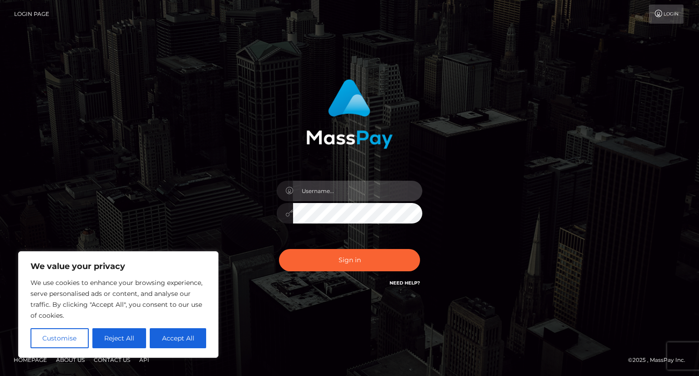
click at [326, 191] on input "text" at bounding box center [357, 191] width 129 height 20
type input "[EMAIL_ADDRESS][DOMAIN_NAME]"
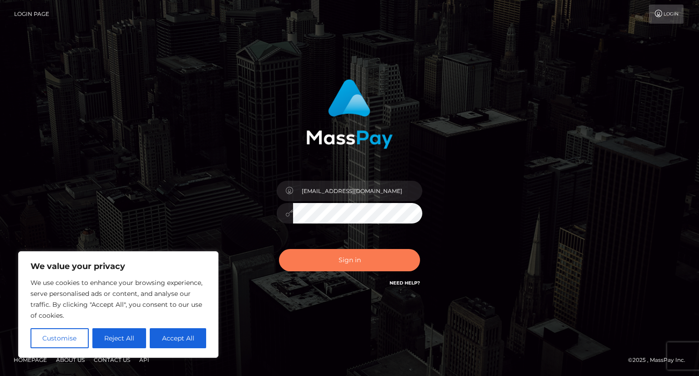
click at [304, 262] on button "Sign in" at bounding box center [349, 260] width 141 height 22
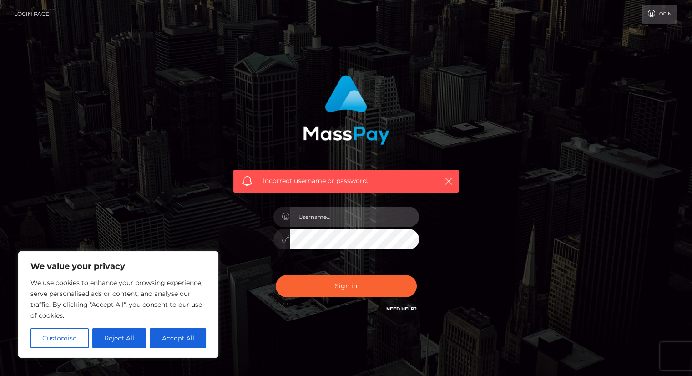
click at [331, 215] on input "text" at bounding box center [354, 217] width 129 height 20
type input "[EMAIL_ADDRESS][DOMAIN_NAME]"
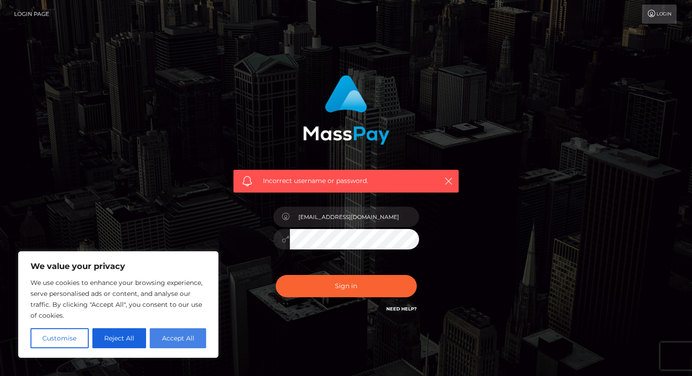
click at [183, 336] on button "Accept All" at bounding box center [178, 338] width 56 height 20
checkbox input "true"
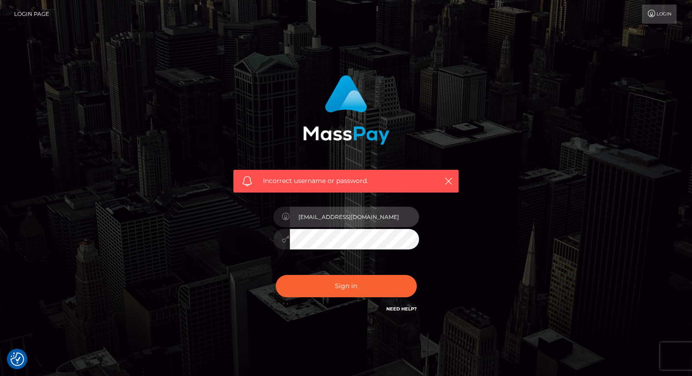
click at [323, 230] on div "[EMAIL_ADDRESS][DOMAIN_NAME]" at bounding box center [346, 235] width 159 height 70
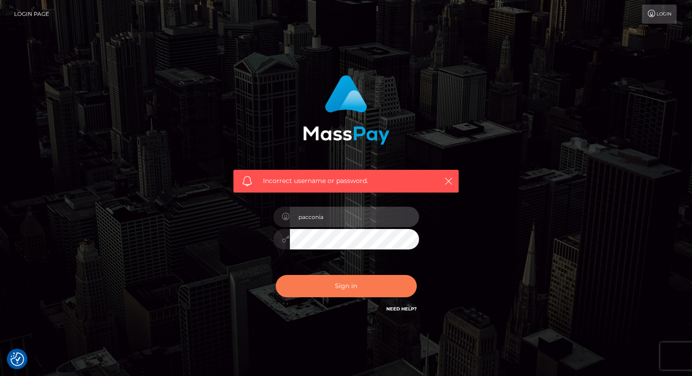
type input "pacconia"
click at [308, 287] on button "Sign in" at bounding box center [346, 286] width 141 height 22
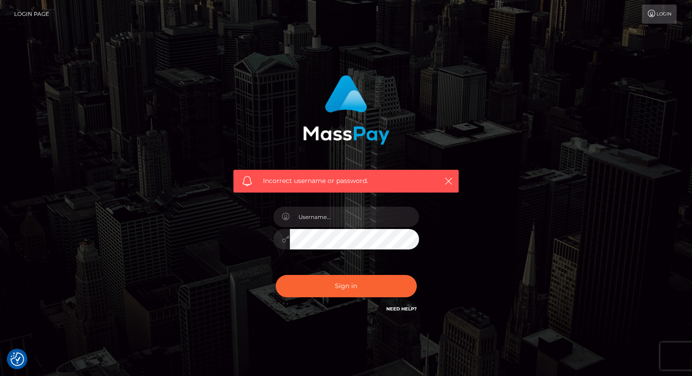
click at [402, 312] on div "Need Help?" at bounding box center [401, 309] width 30 height 11
click at [395, 307] on link "Need Help?" at bounding box center [401, 309] width 30 height 6
